Goal: Use online tool/utility: Utilize a website feature to perform a specific function

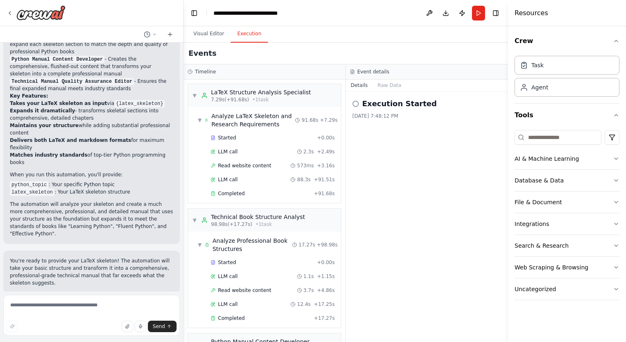
scroll to position [196, 0]
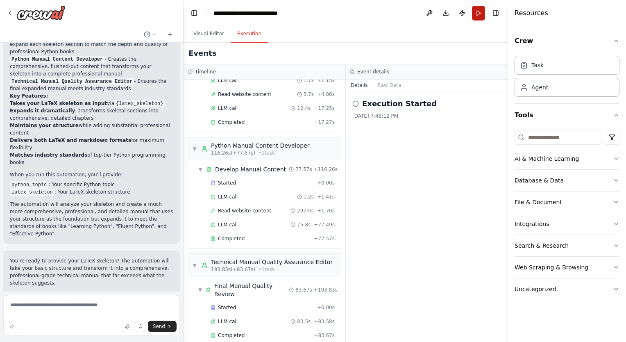
click at [477, 16] on button "Run" at bounding box center [478, 13] width 13 height 15
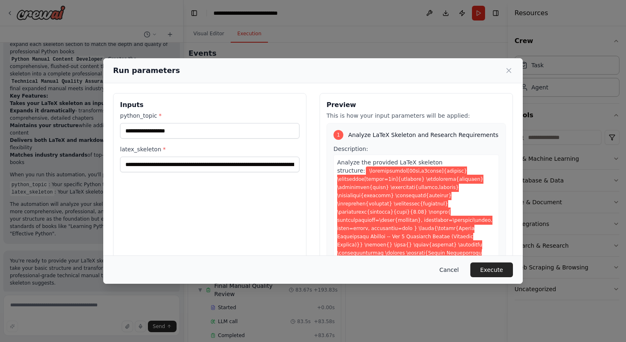
click at [452, 269] on button "Cancel" at bounding box center [449, 269] width 32 height 15
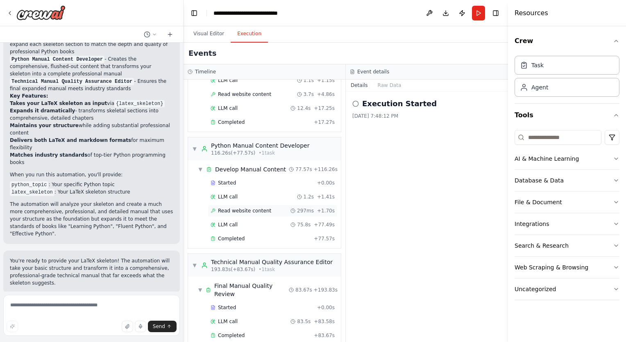
scroll to position [0, 0]
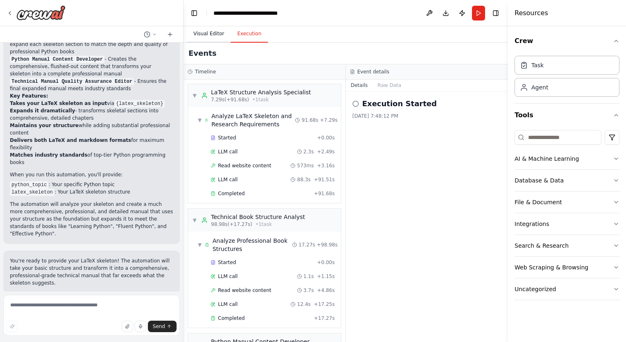
click at [209, 32] on button "Visual Editor" at bounding box center [209, 33] width 44 height 17
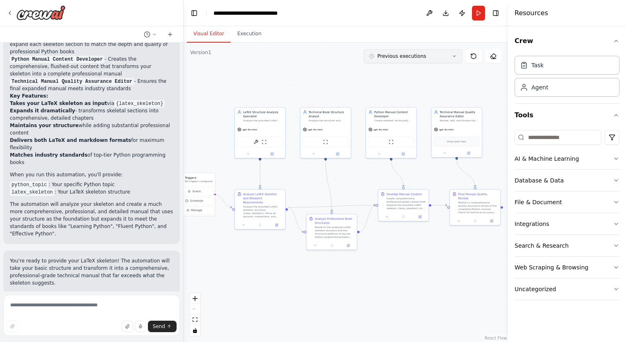
click at [409, 60] on button "Previous executions" at bounding box center [413, 56] width 98 height 14
click at [402, 69] on div "1h 28m ago" at bounding box center [418, 71] width 82 height 7
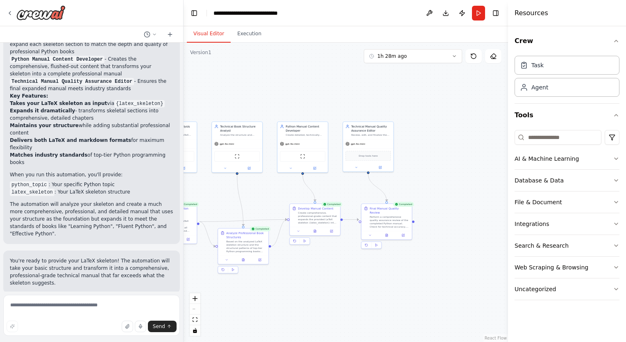
drag, startPoint x: 379, startPoint y: 188, endPoint x: 252, endPoint y: 202, distance: 127.0
click at [252, 202] on div ".deletable-edge-delete-btn { width: 20px; height: 20px; border: 0px solid #ffff…" at bounding box center [346, 192] width 325 height 299
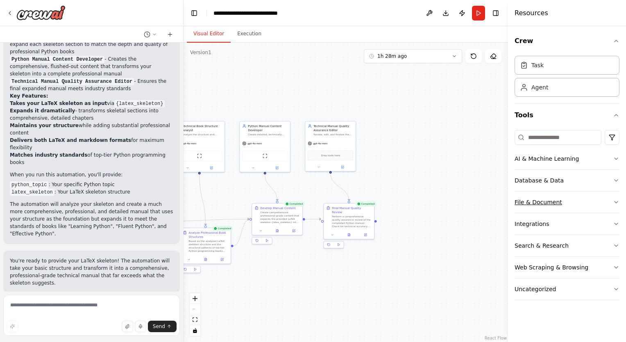
click at [538, 198] on div "File & Document" at bounding box center [539, 202] width 48 height 8
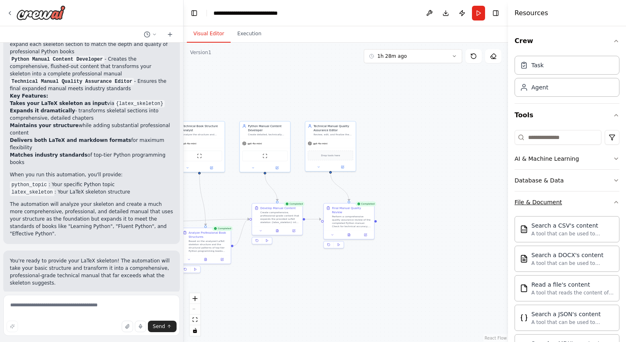
click at [581, 194] on button "File & Document" at bounding box center [567, 201] width 105 height 21
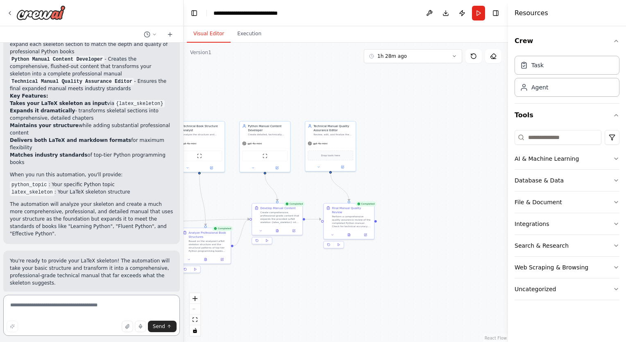
click at [68, 308] on textarea at bounding box center [91, 315] width 177 height 41
type textarea "**********"
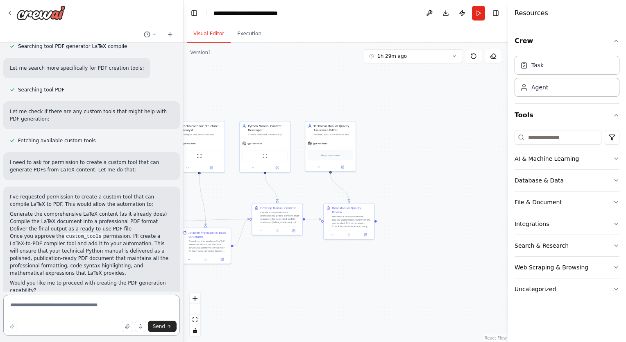
scroll to position [1448, 0]
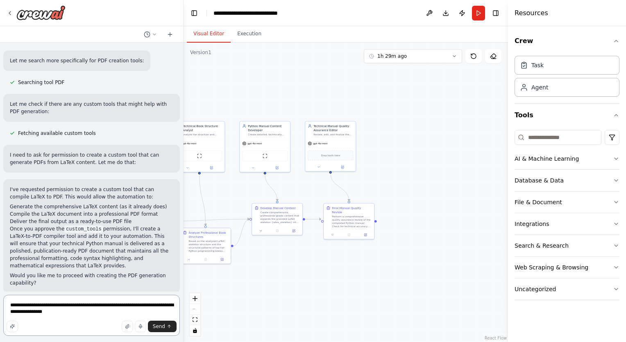
type textarea "**********"
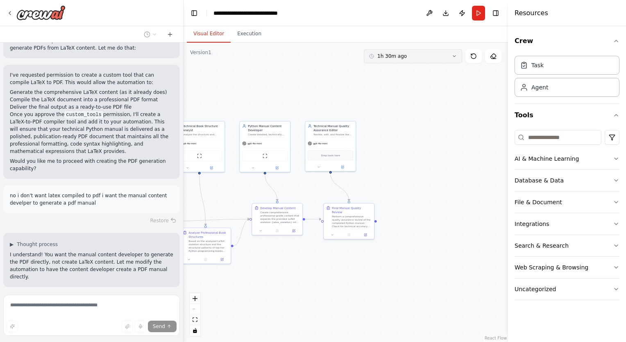
scroll to position [1574, 0]
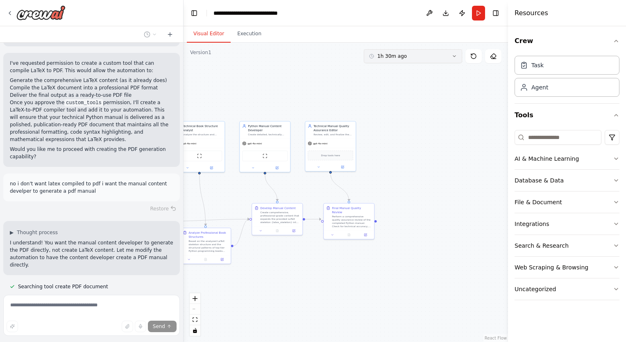
click at [442, 56] on button "1h 30m ago" at bounding box center [413, 56] width 98 height 14
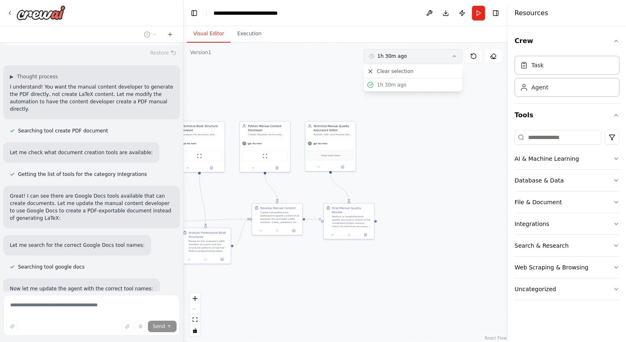
scroll to position [1737, 0]
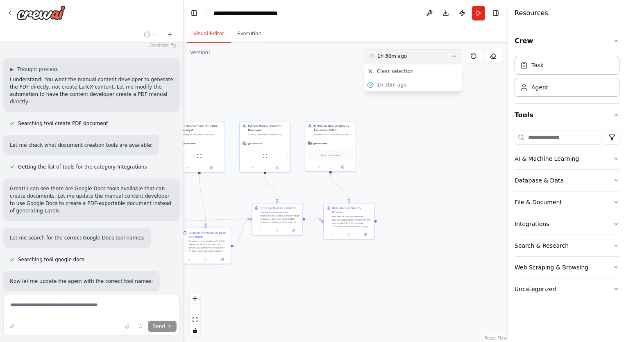
click at [442, 56] on button "1h 30m ago" at bounding box center [413, 56] width 98 height 14
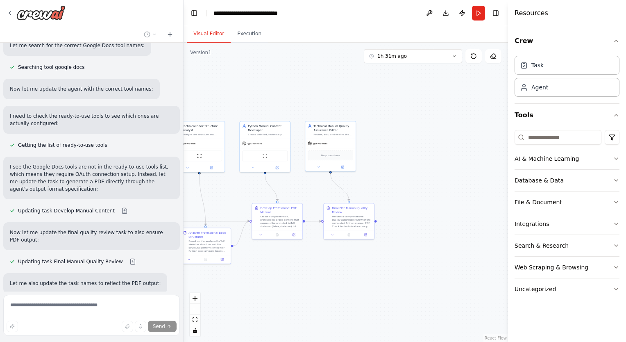
scroll to position [1929, 0]
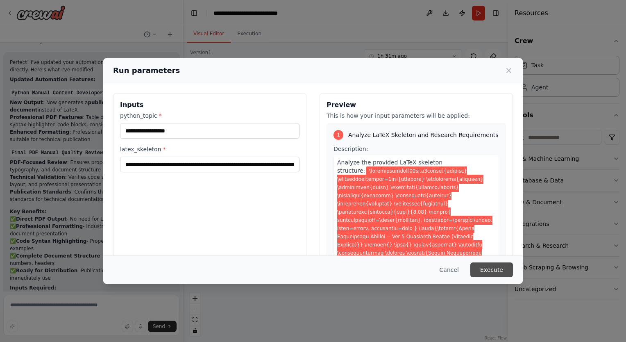
scroll to position [2233, 0]
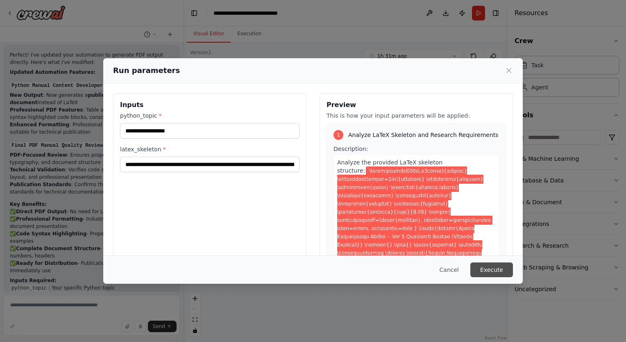
click at [486, 271] on button "Execute" at bounding box center [491, 269] width 43 height 15
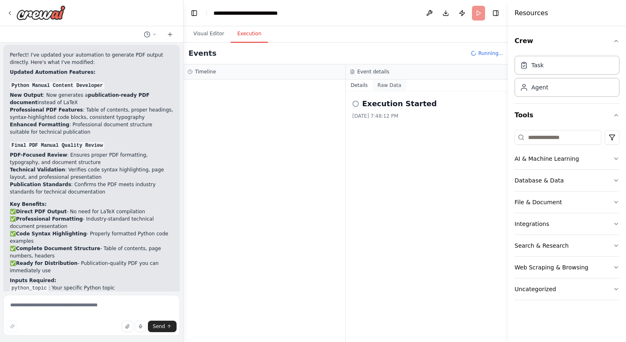
click at [386, 85] on button "Raw Data" at bounding box center [390, 84] width 34 height 11
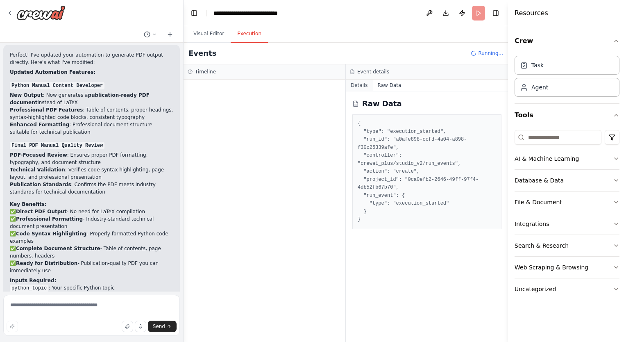
click at [359, 85] on button "Details" at bounding box center [359, 84] width 27 height 11
